Goal: Transaction & Acquisition: Purchase product/service

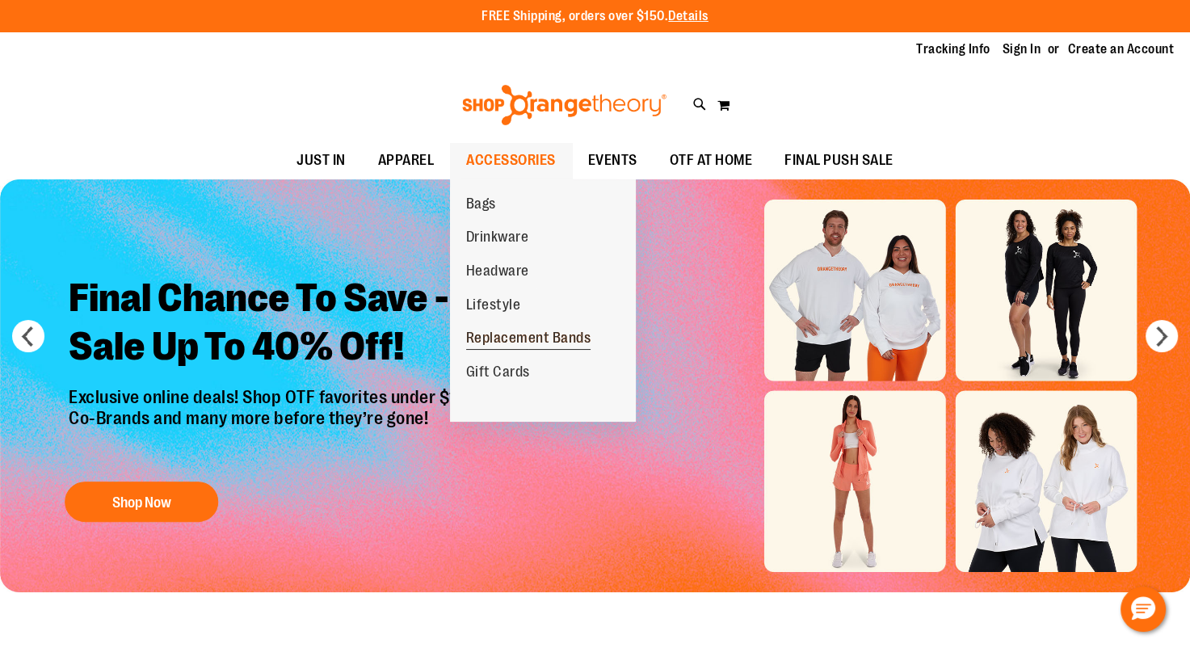
click at [519, 339] on span "Replacement Bands" at bounding box center [528, 340] width 125 height 20
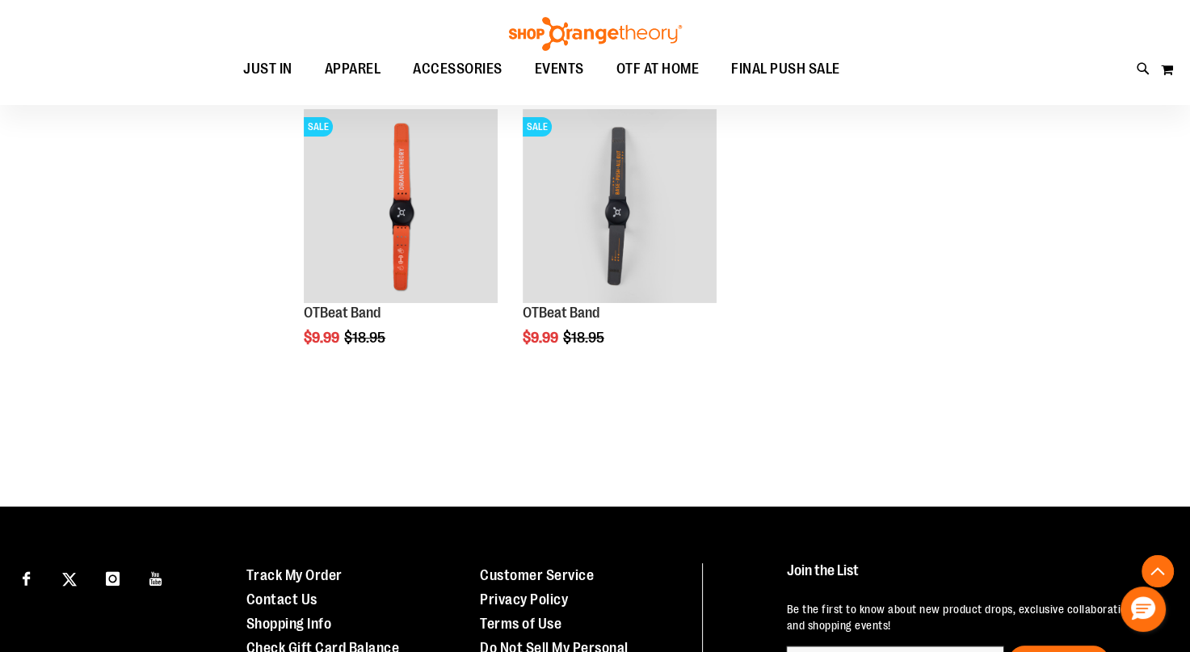
scroll to position [348, 0]
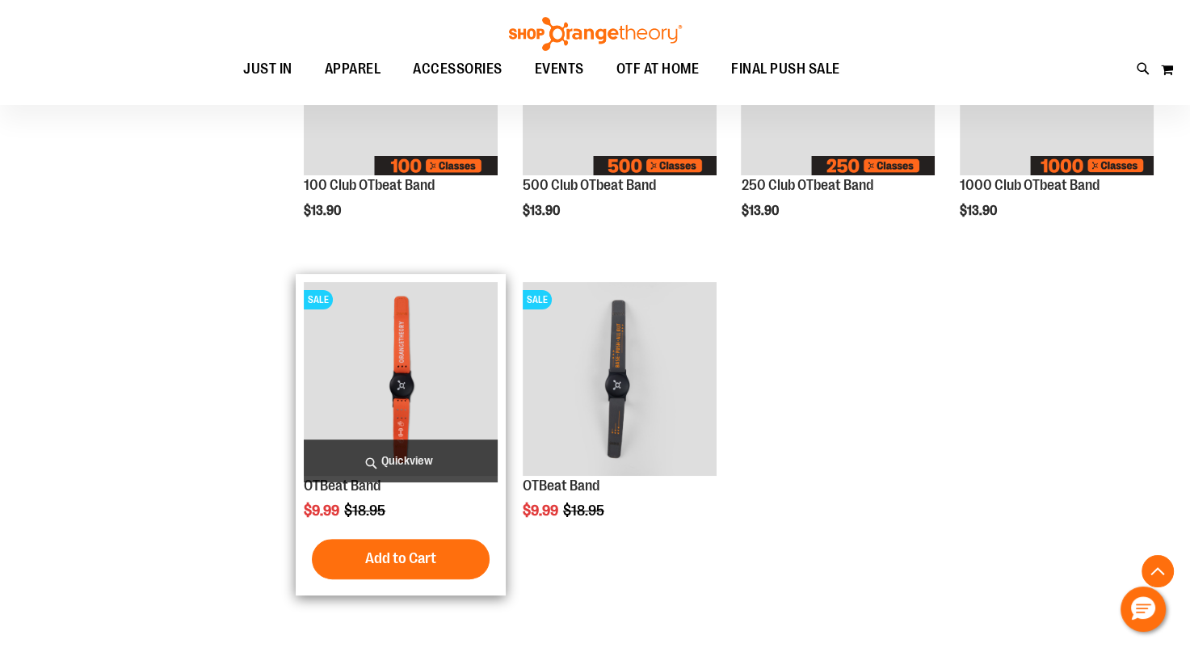
click at [415, 356] on img "product" at bounding box center [401, 379] width 194 height 194
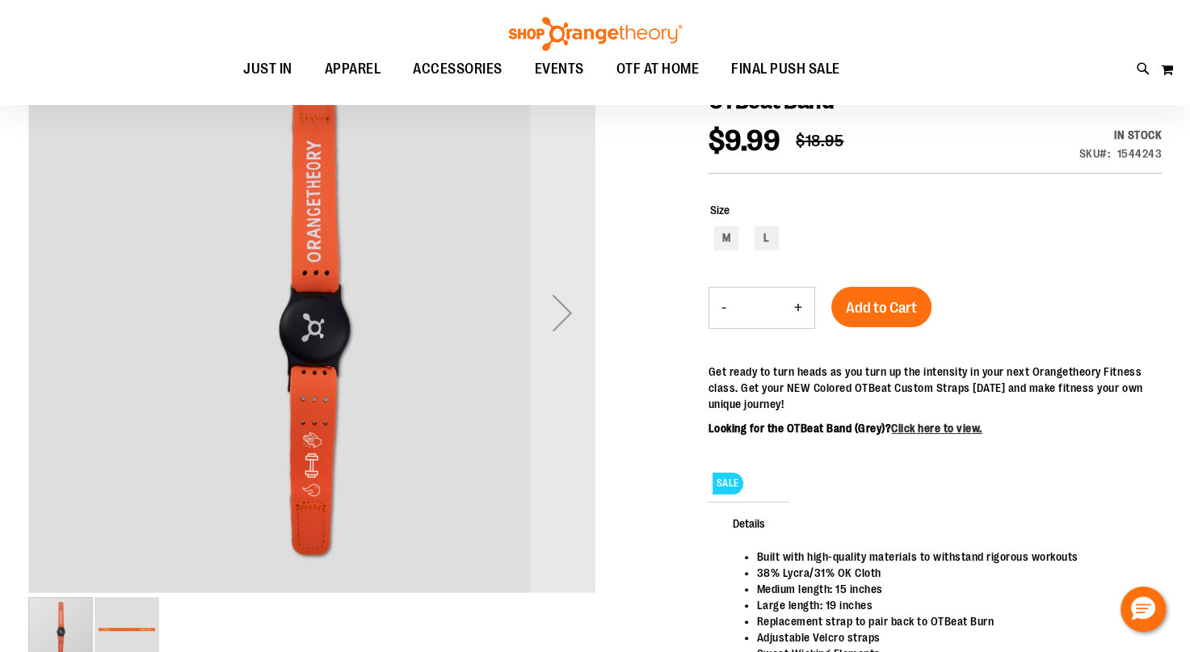
scroll to position [206, 0]
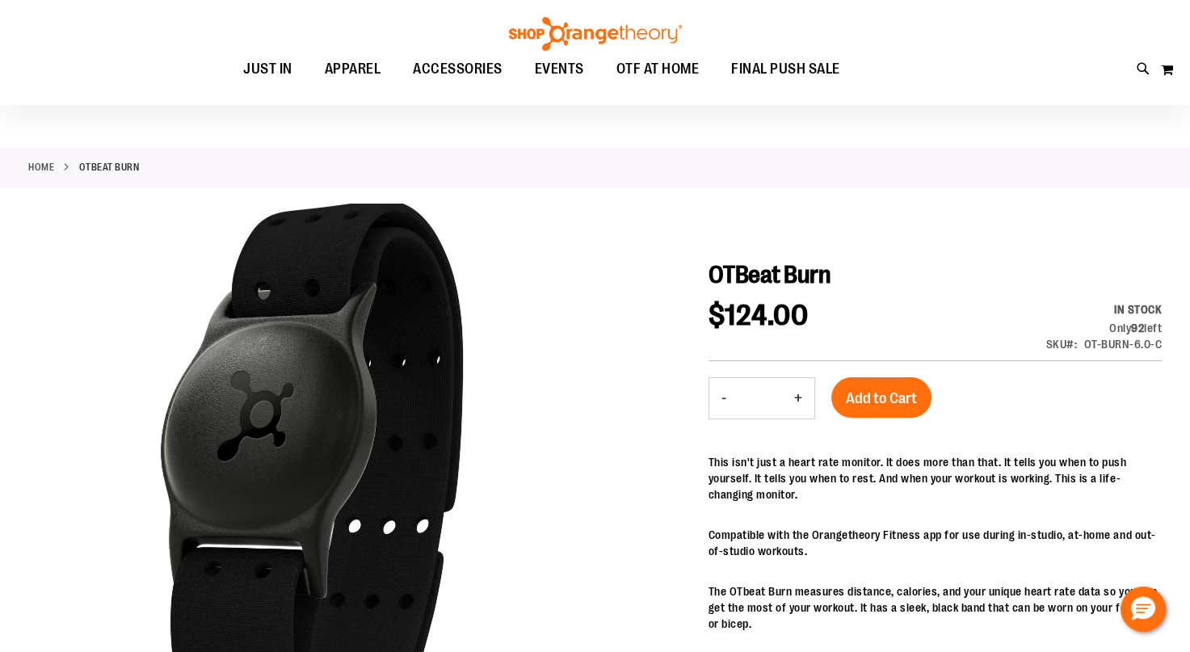
scroll to position [62, 0]
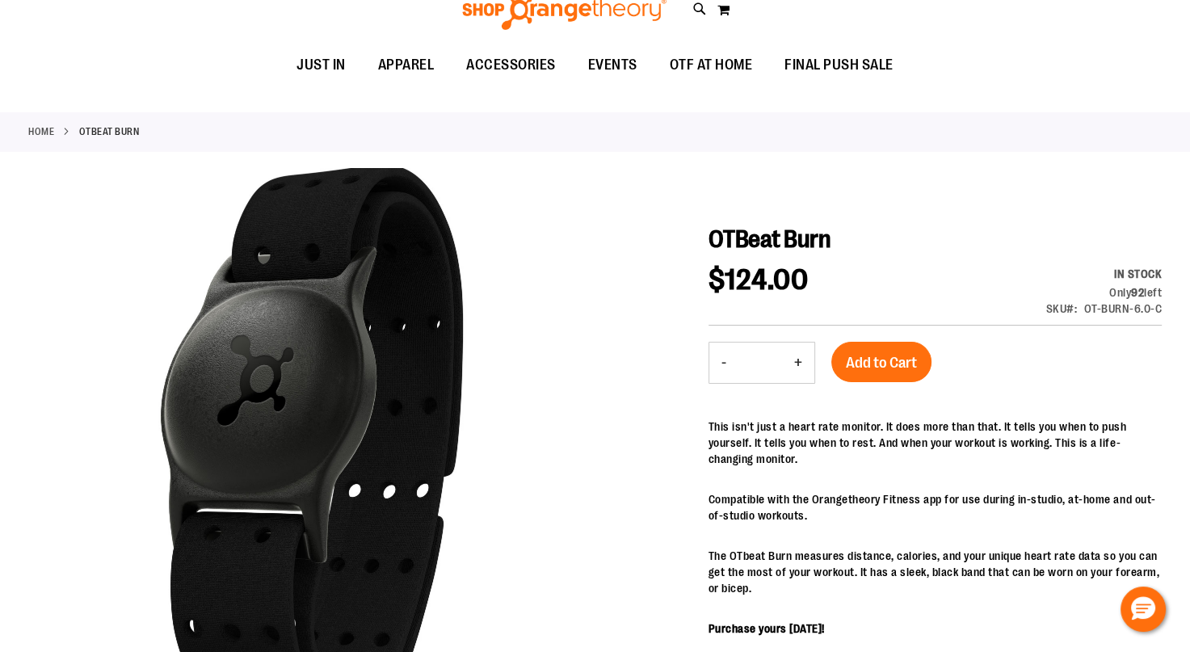
scroll to position [0, 0]
